Goal: Task Accomplishment & Management: Use online tool/utility

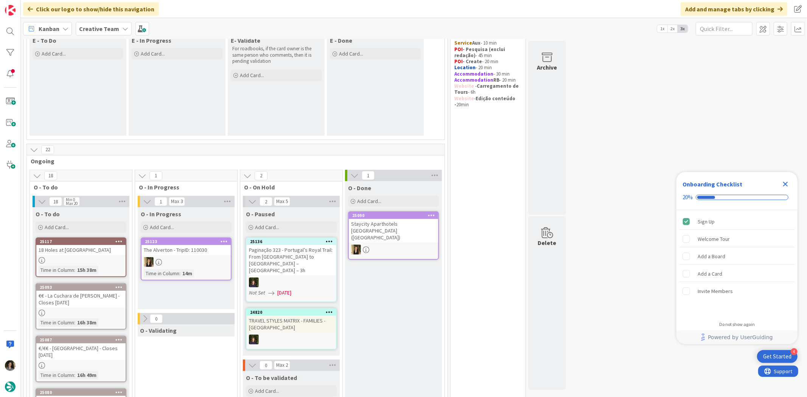
scroll to position [168, 0]
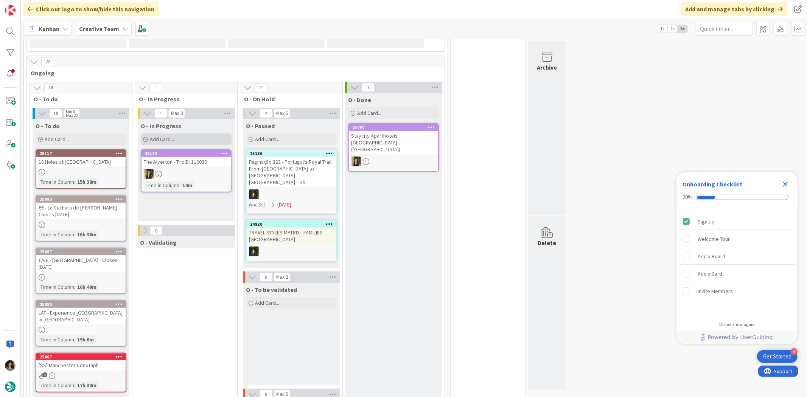
click at [177, 135] on div "Add Card..." at bounding box center [186, 139] width 91 height 11
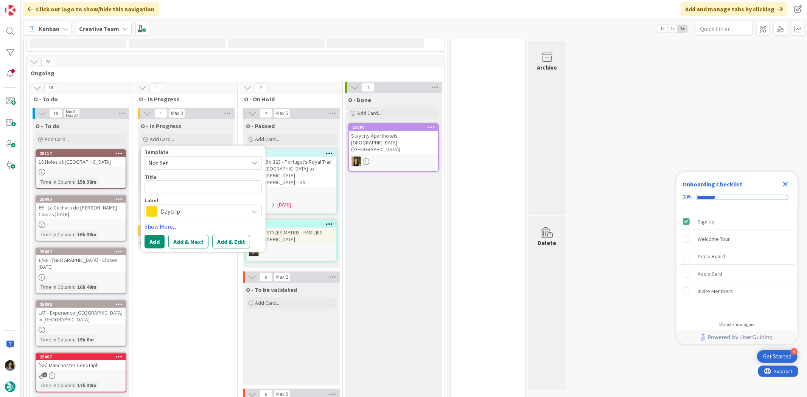
click at [180, 214] on span "Daytrip" at bounding box center [203, 212] width 84 height 11
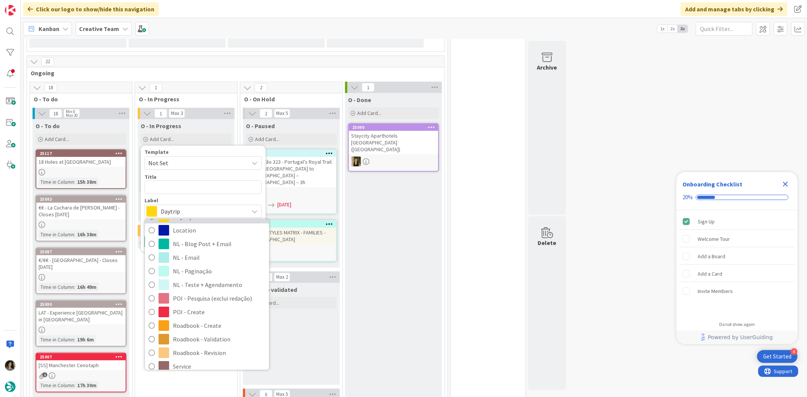
scroll to position [84, 0]
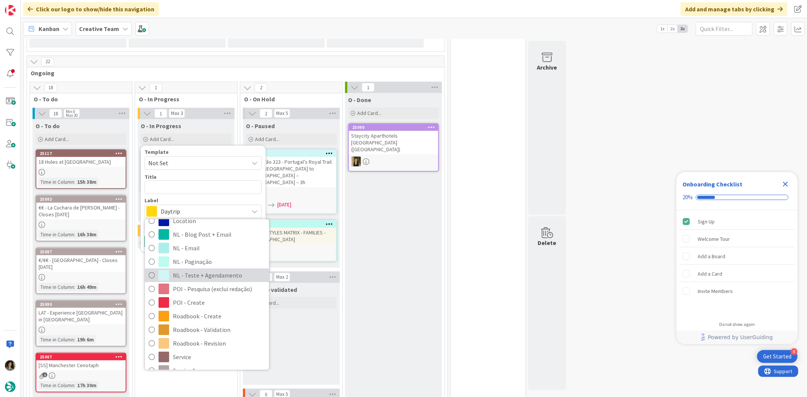
click at [197, 275] on span "NL - Teste + Agendamento" at bounding box center [219, 275] width 92 height 11
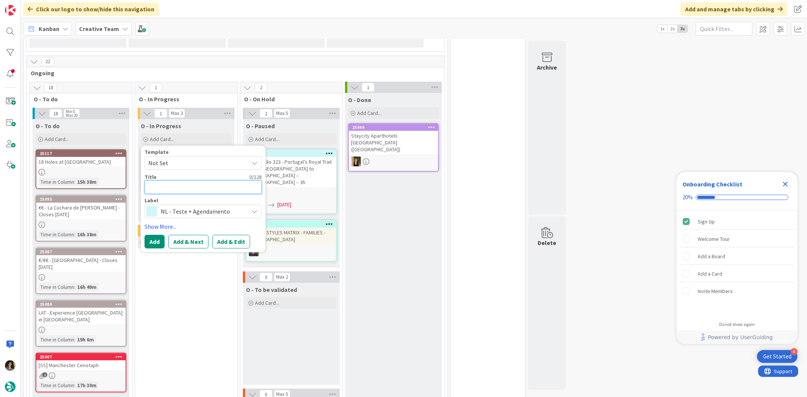
click at [191, 183] on textarea at bounding box center [202, 187] width 117 height 14
type textarea "x"
type textarea "E"
type textarea "x"
type textarea "t"
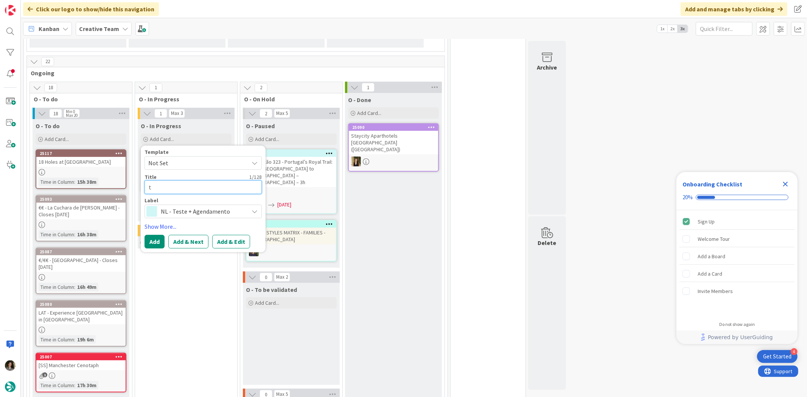
type textarea "x"
type textarea "tr"
type textarea "x"
type textarea "t"
type textarea "x"
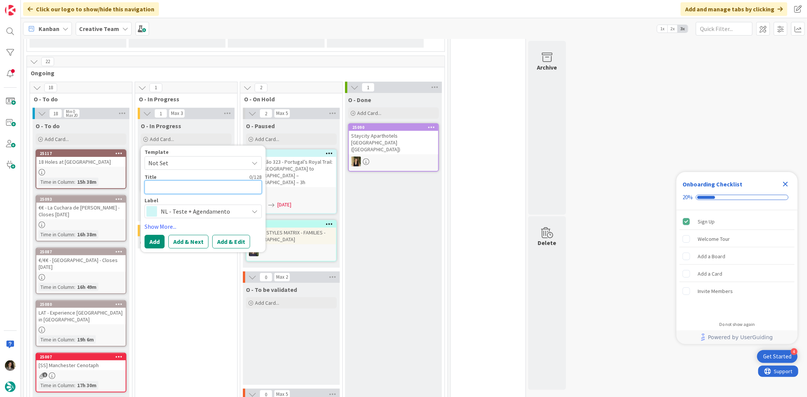
type textarea "T"
type textarea "x"
type textarea "TR"
type textarea "x"
type textarea "TRA"
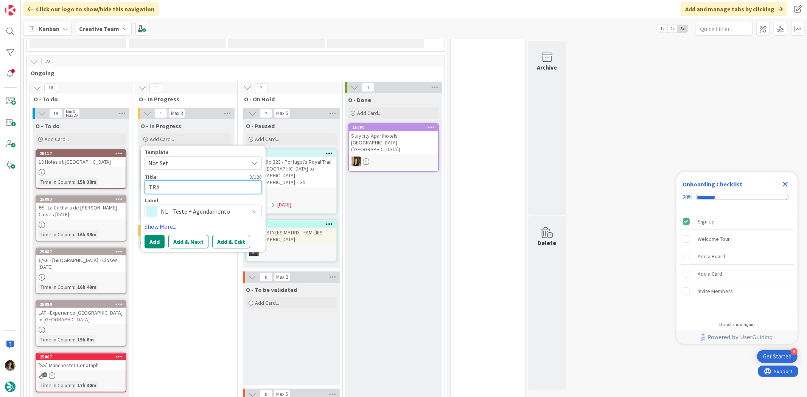
type textarea "x"
type textarea "TRAV"
type textarea "x"
type textarea "TRAVE"
type textarea "x"
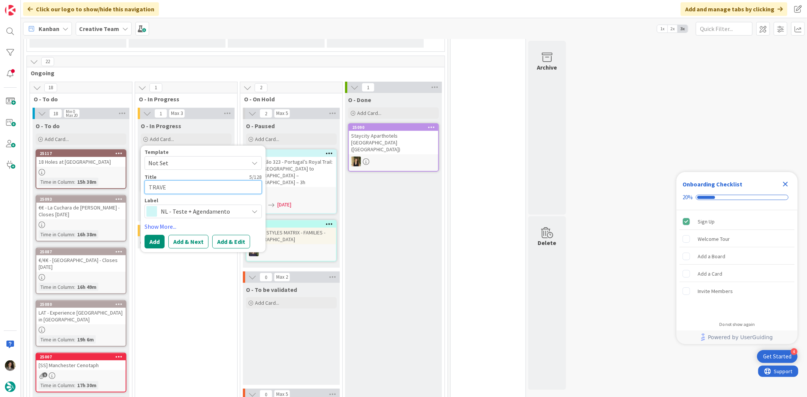
type textarea "TRAVEÇ"
type textarea "x"
type textarea "TRAVEÇ"
type textarea "x"
type textarea "TRAVEÇ"
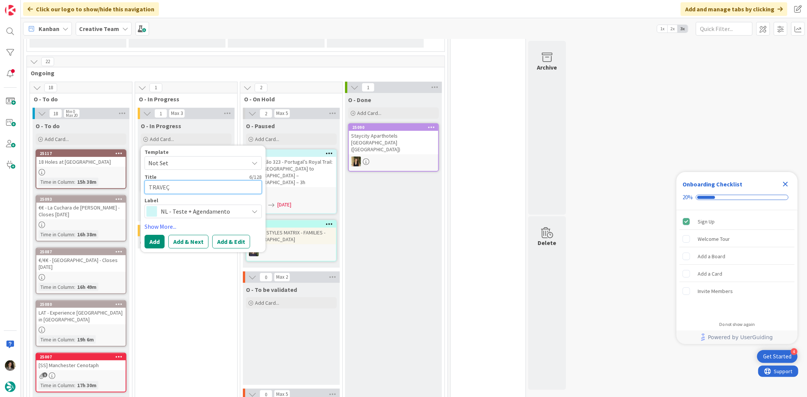
type textarea "x"
type textarea "TRAVE"
type textarea "x"
type textarea "TRAVEL"
type textarea "x"
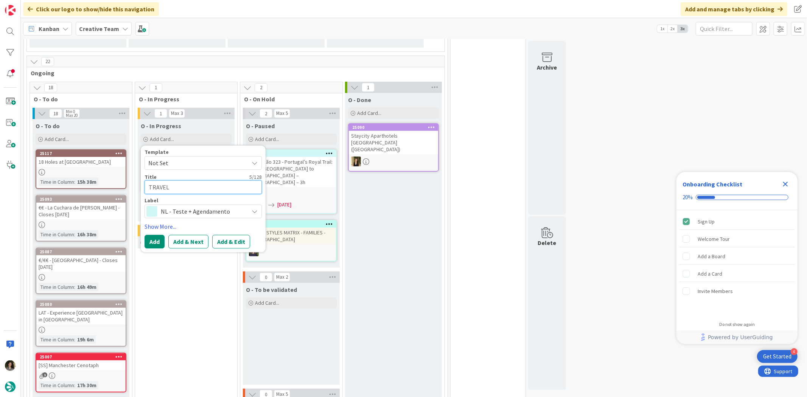
type textarea "TRAVEL"
type textarea "x"
type textarea "TRAVEL S"
type textarea "x"
type textarea "TRAVEL ST"
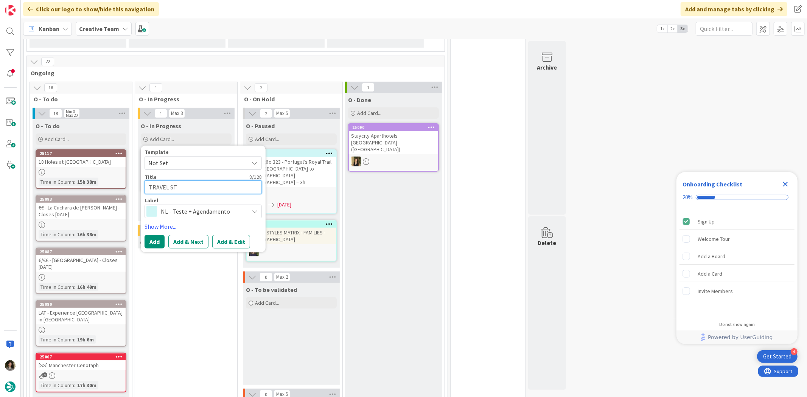
type textarea "x"
type textarea "TRAVEL STY"
type textarea "x"
type textarea "TRAVEL STYL"
type textarea "x"
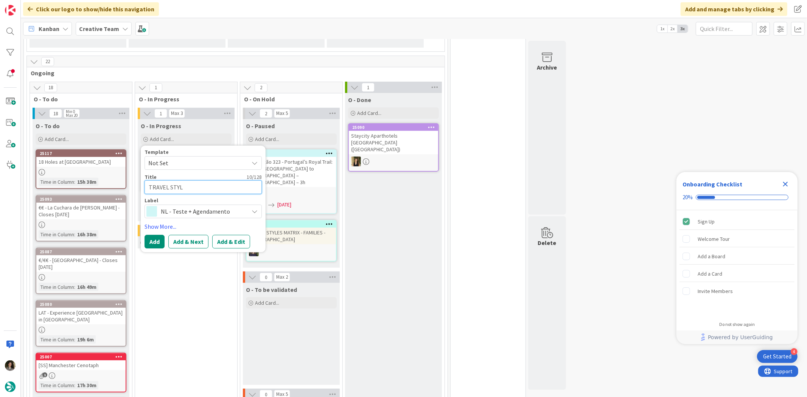
type textarea "TRAVEL STYLE"
type textarea "x"
type textarea "TRAVEL STYLES"
type textarea "x"
type textarea "TRAVEL STYLES"
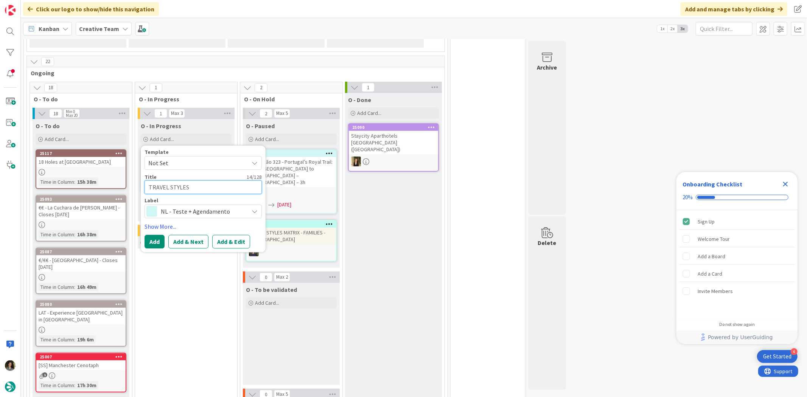
type textarea "x"
type textarea "TRAVEL STYLES M"
type textarea "x"
type textarea "TRAVEL STYLES MS"
type textarea "x"
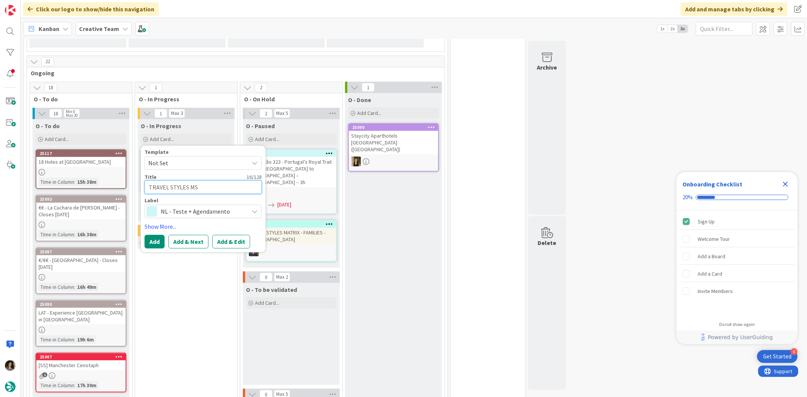
type textarea "TRAVEL STYLES M"
type textarea "x"
type textarea "TRAVEL STYLES MA"
type textarea "x"
type textarea "TRAVEL STYLES MAT"
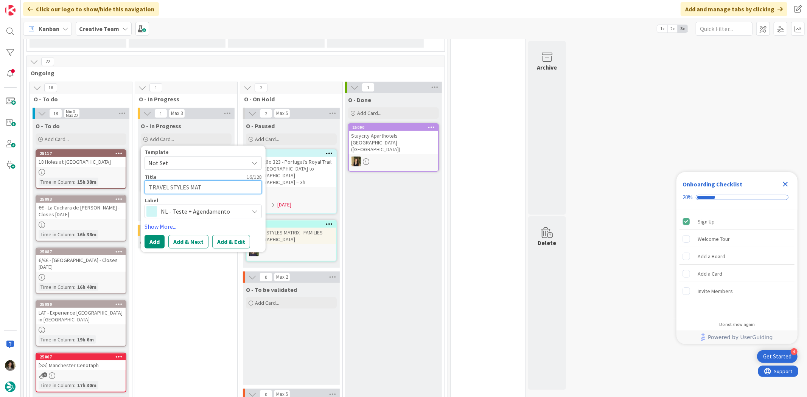
type textarea "x"
type textarea "TRAVEL STYLES MATR"
type textarea "x"
type textarea "TRAVEL STYLES MATRI"
type textarea "x"
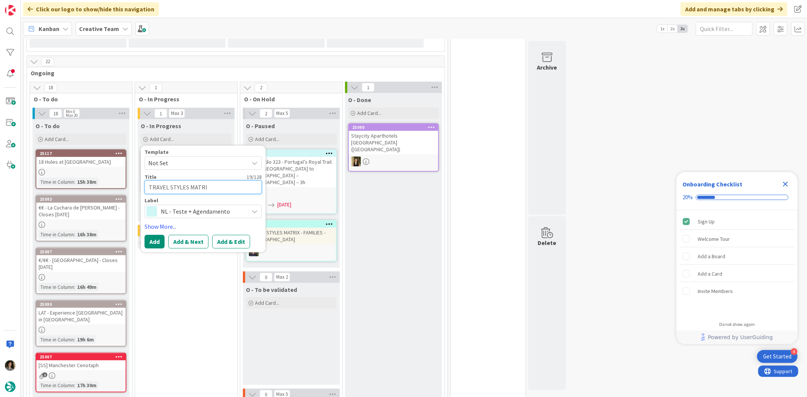
type textarea "TRAVEL STYLES MATRIX"
type textarea "x"
type textarea "TRAVEL STYLES MATRIX"
type textarea "x"
type textarea "TRAVEL STYLES MATRIX -"
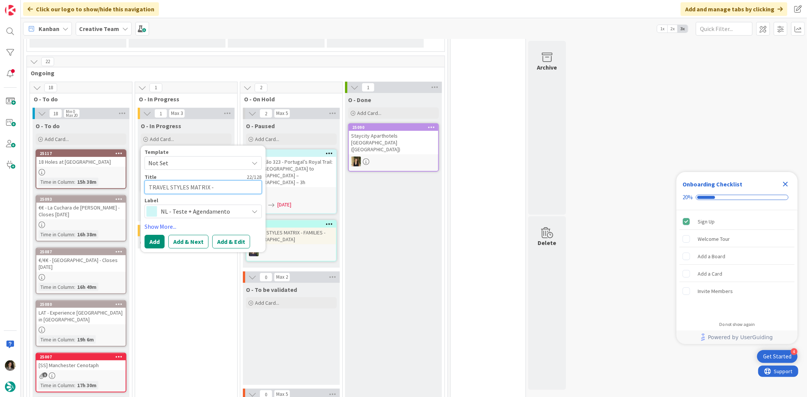
type textarea "x"
type textarea "TRAVEL STYLES MATRIX -"
type textarea "x"
type textarea "TRAVEL STYLES MATRIX - E"
type textarea "x"
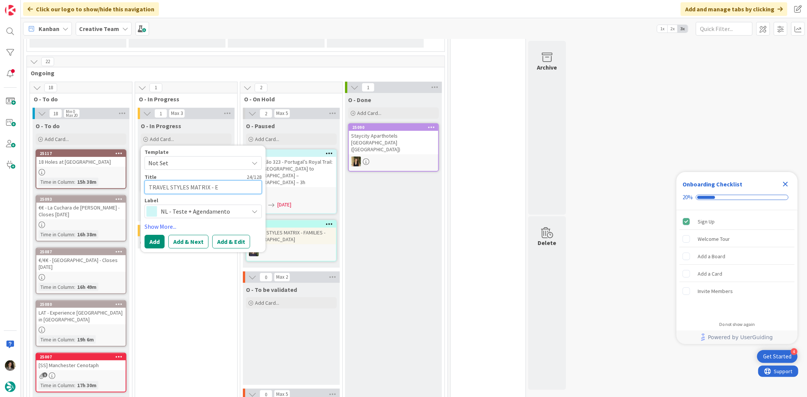
type textarea "TRAVEL STYLES MATRIX - ES"
type textarea "x"
type textarea "TRAVEL STYLES MATRIX - ES"
type textarea "x"
type textarea "TRAVEL STYLES MATRIX - ES C"
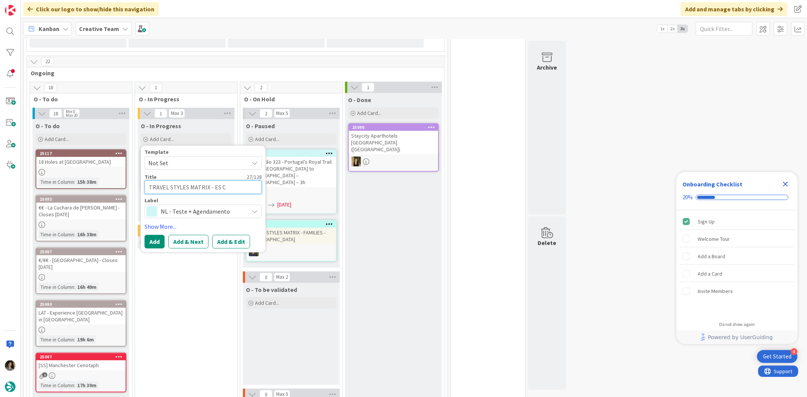
type textarea "x"
type textarea "TRAVEL STYLES MATRIX - ES CC"
type textarea "x"
type textarea "TRAVEL STYLES MATRIX - ES CC T"
type textarea "x"
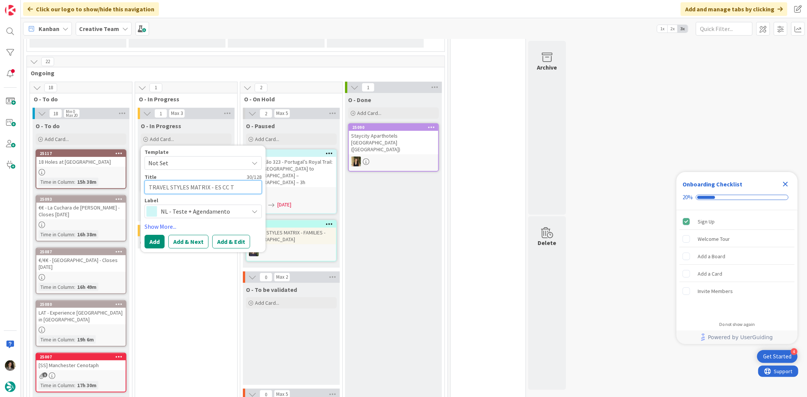
type textarea "TRAVEL STYLES MATRIX - ES CC Te"
type textarea "x"
type textarea "TRAVEL STYLES MATRIX - ES CC Ter"
type textarea "x"
type textarea "TRAVEL STYLES MATRIX - ES CC Term"
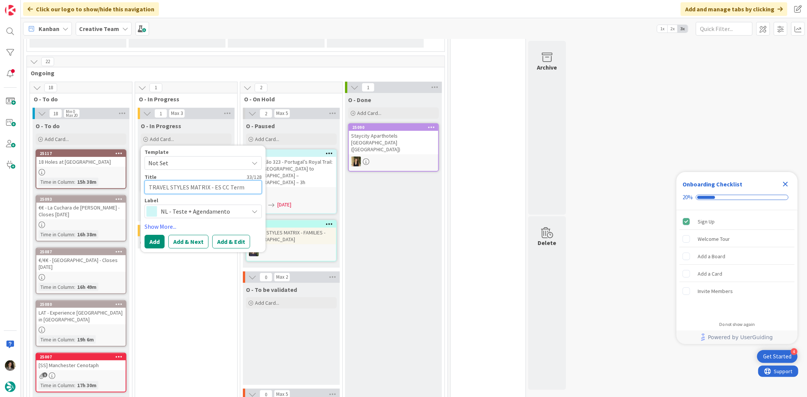
type textarea "x"
type textarea "TRAVEL STYLES MATRIX - ES CC Termn"
type textarea "x"
type textarea "TRAVEL STYLES MATRIX - ES CC Term"
type textarea "x"
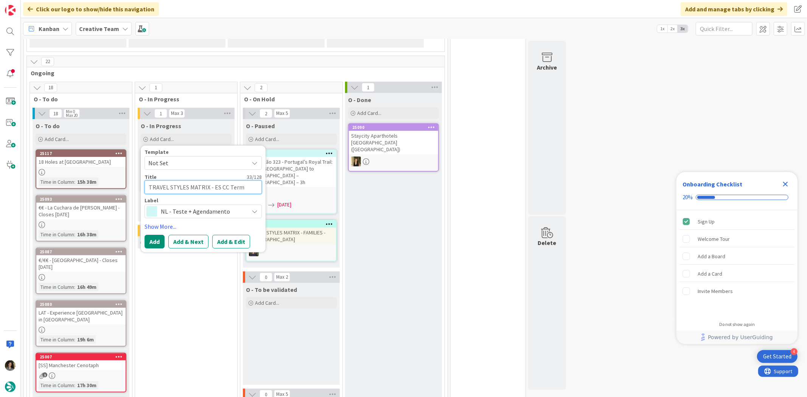
type textarea "TRAVEL STYLES MATRIX - ES CC Termi"
type textarea "x"
type textarea "TRAVEL STYLES MATRIX - ES CC Termina"
type textarea "x"
type textarea "TRAVEL STYLES MATRIX - ES CC Termina"
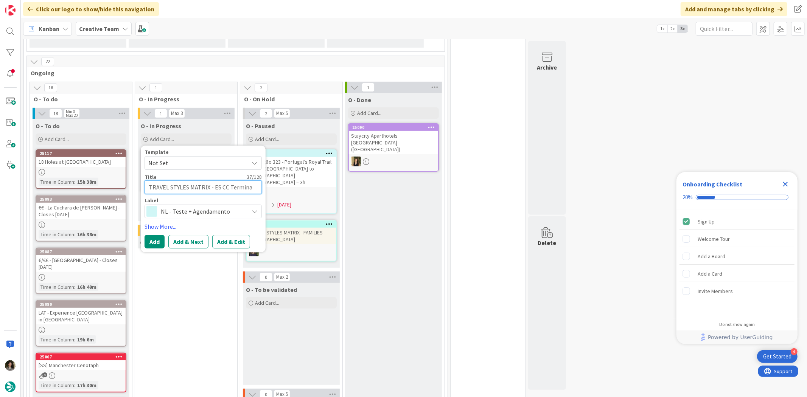
type textarea "x"
type textarea "TRAVEL STYLES MATRIX - ES CC Terminar"
type textarea "x"
type textarea "TRAVEL STYLES MATRIX - ES CC Terminar"
type textarea "x"
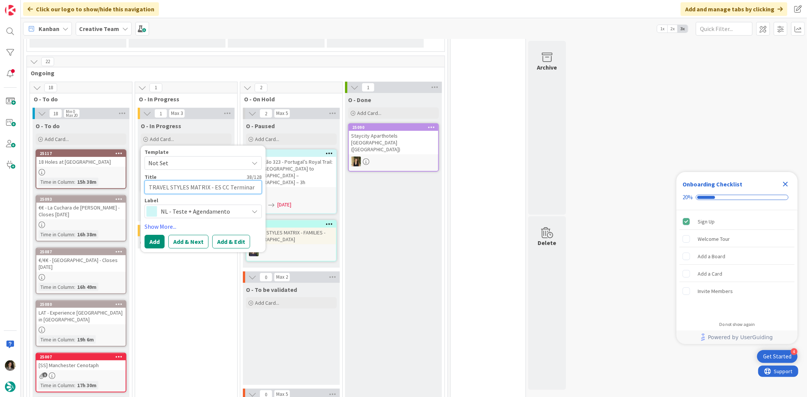
type textarea "TRAVEL STYLES MATRIX - ES CC Terminar +"
type textarea "x"
type textarea "TRAVEL STYLES MATRIX - ES CC Terminar +"
type textarea "x"
type textarea "TRAVEL STYLES MATRIX - ES CC Terminar + R"
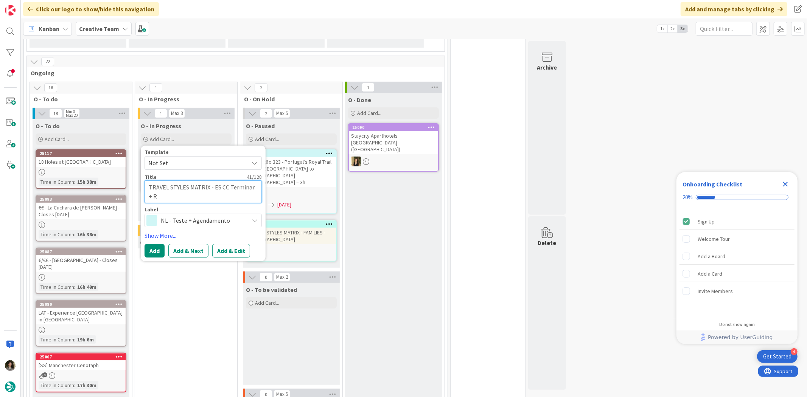
type textarea "x"
type textarea "TRAVEL STYLES MATRIX - ES CC Terminar + Re"
type textarea "x"
type textarea "TRAVEL STYLES MATRIX - ES CC Terminar + Rev"
type textarea "x"
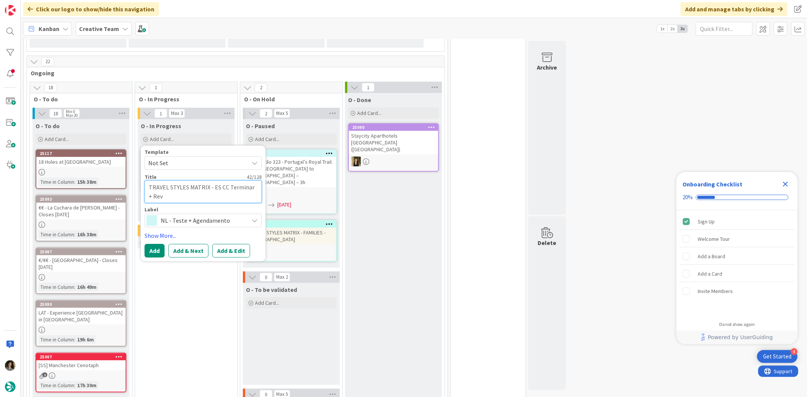
type textarea "TRAVEL STYLES MATRIX - ES CC Terminar + Revi"
type textarea "x"
type textarea "TRAVEL STYLES MATRIX - ES CC Terminar + [PERSON_NAME]"
type textarea "x"
type textarea "TRAVEL STYLES MATRIX - ES CC Terminar + Revisi"
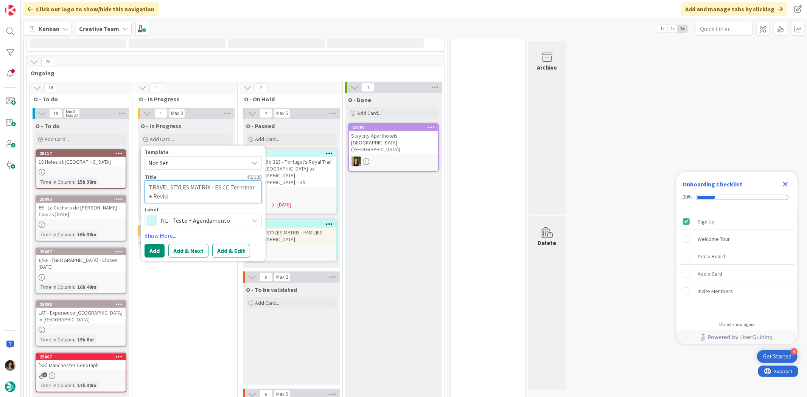
type textarea "x"
type textarea "TRAVEL STYLES MATRIX - ES CC Terminar + Revisio"
type textarea "x"
type textarea "TRAVEL STYLES MATRIX - ES CC Terminar + Revision"
type textarea "x"
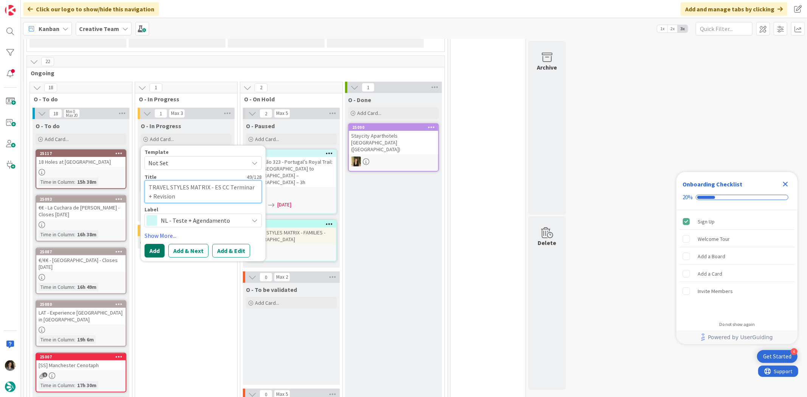
type textarea "TRAVEL STYLES MATRIX - ES CC Terminar + Revision"
click at [152, 250] on button "Add" at bounding box center [154, 251] width 20 height 14
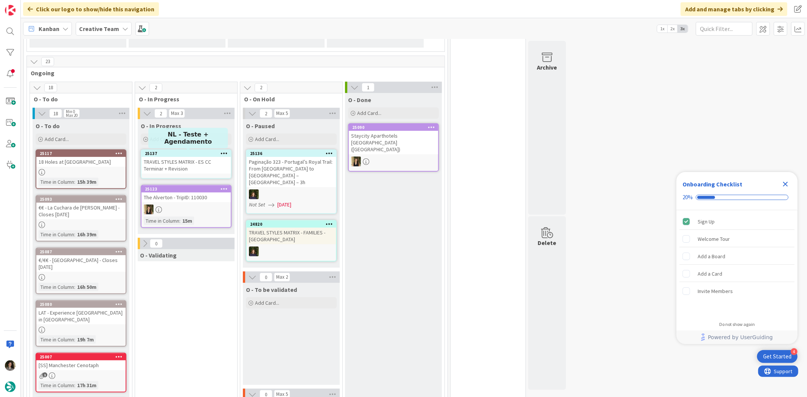
click at [210, 152] on div "25137" at bounding box center [188, 153] width 86 height 5
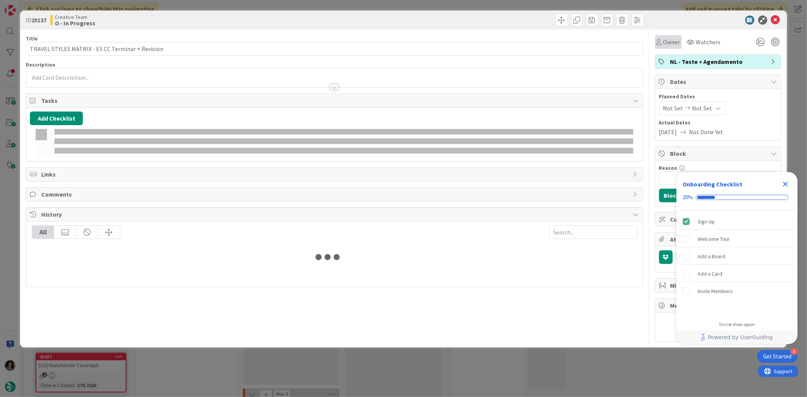
click at [668, 42] on span "Owner" at bounding box center [671, 41] width 17 height 9
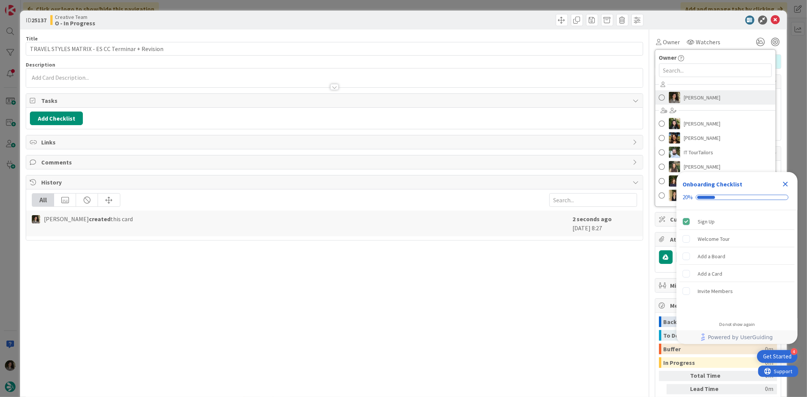
click at [700, 93] on span "[PERSON_NAME]" at bounding box center [702, 97] width 37 height 11
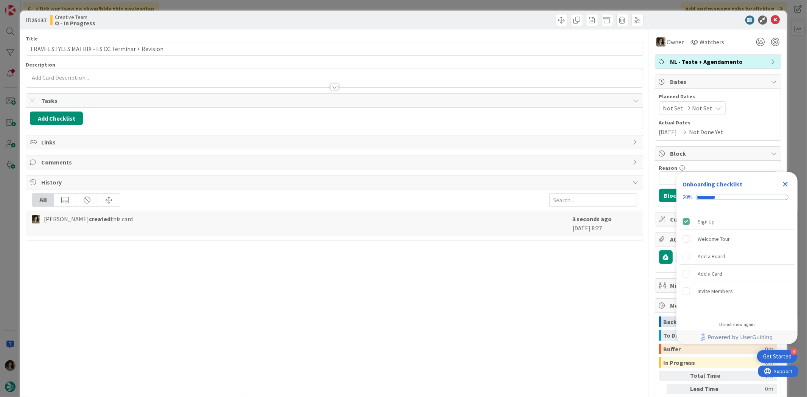
click at [784, 182] on icon "Close Checklist" at bounding box center [785, 184] width 9 height 9
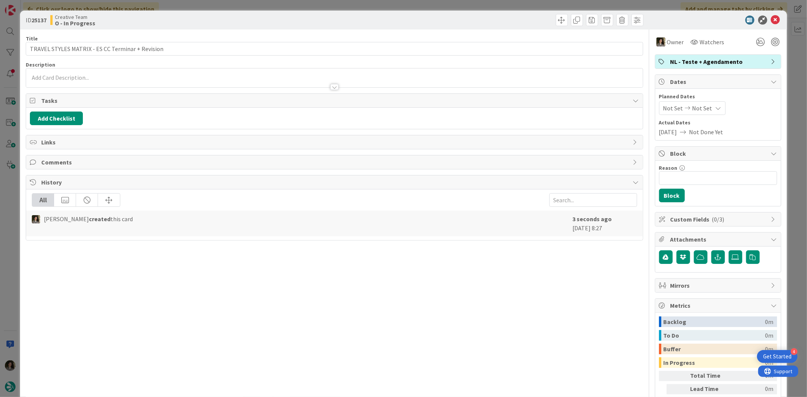
click at [715, 105] on icon at bounding box center [718, 108] width 6 height 6
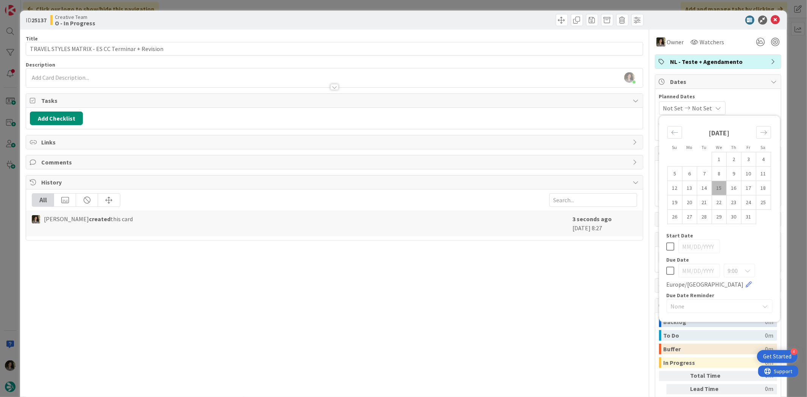
click at [666, 267] on icon at bounding box center [670, 270] width 8 height 9
type input "[DATE]"
click at [531, 266] on div "Title 49 / 128 TRAVEL STYLES MATRIX - ES CC Terminar + Revision Description [PE…" at bounding box center [334, 236] width 617 height 412
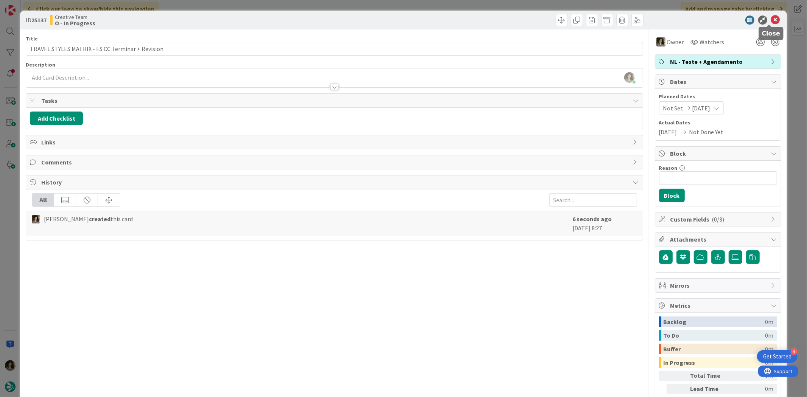
click at [772, 21] on icon at bounding box center [775, 20] width 9 height 9
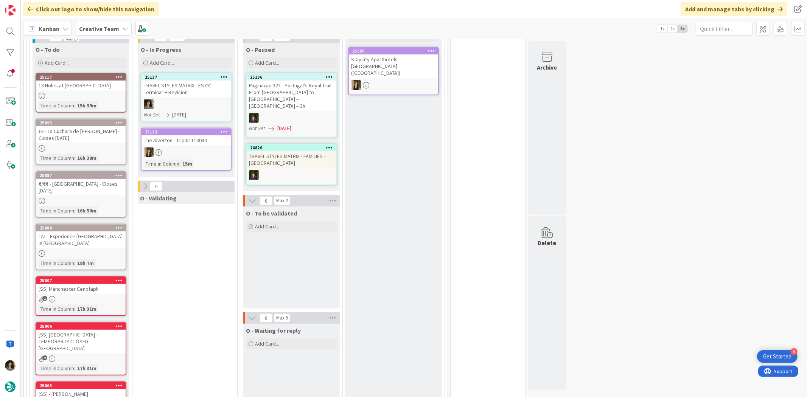
scroll to position [252, 0]
